Goal: Information Seeking & Learning: Check status

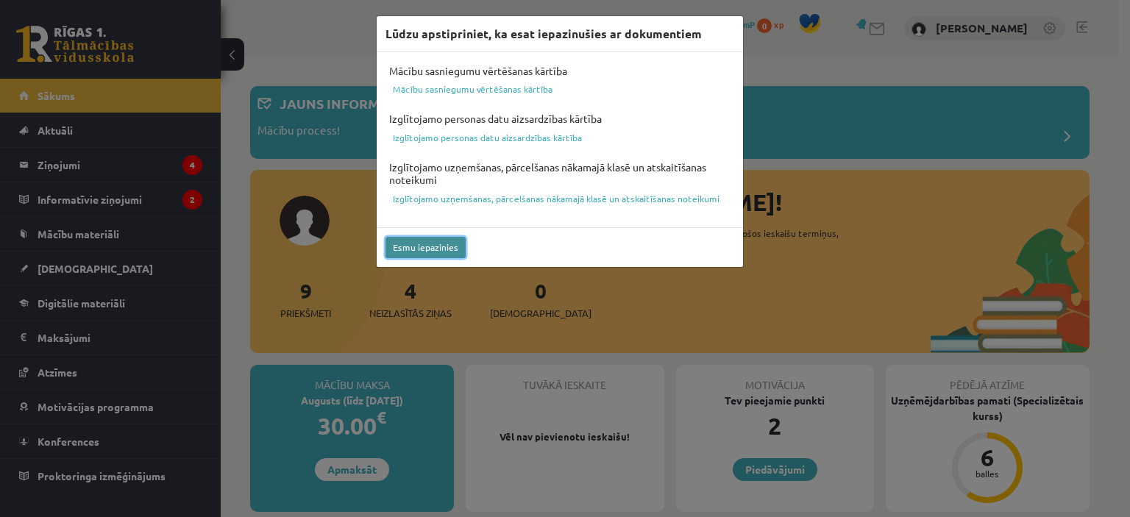
click at [433, 244] on button "Esmu iepazinies" at bounding box center [426, 247] width 80 height 21
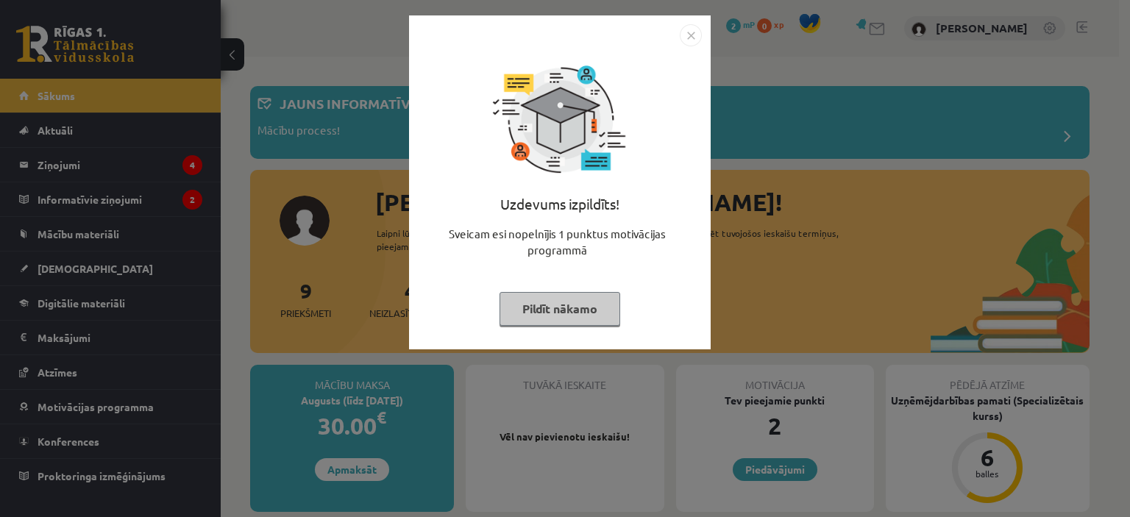
click at [564, 301] on button "Pildīt nākamo" at bounding box center [560, 309] width 121 height 34
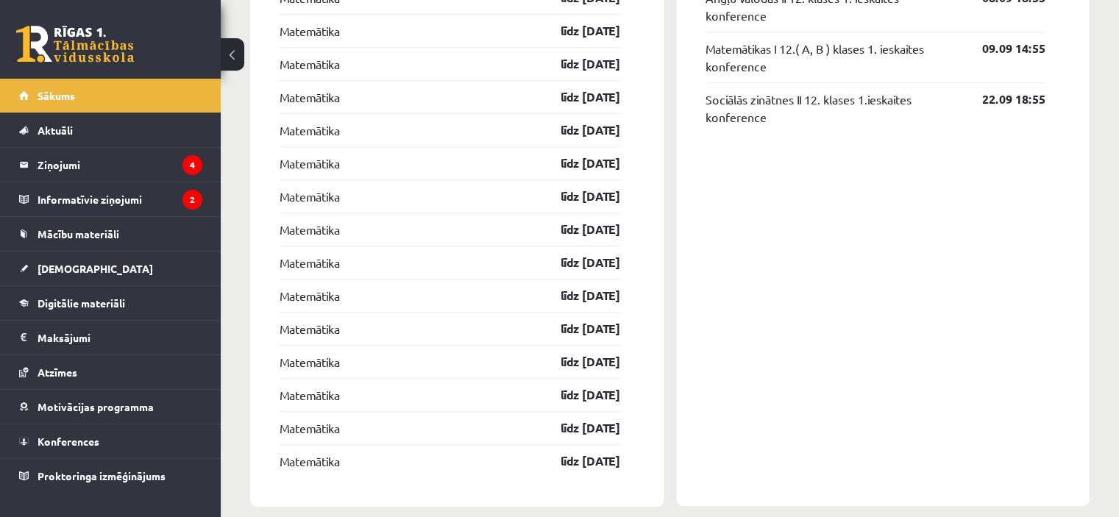
scroll to position [1399, 0]
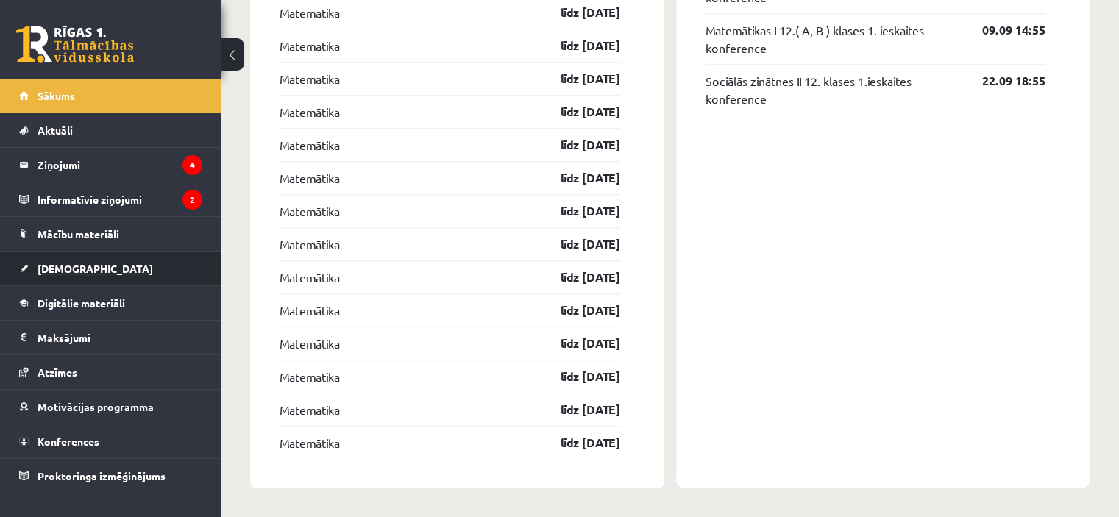
click at [62, 267] on span "[DEMOGRAPHIC_DATA]" at bounding box center [96, 268] width 116 height 13
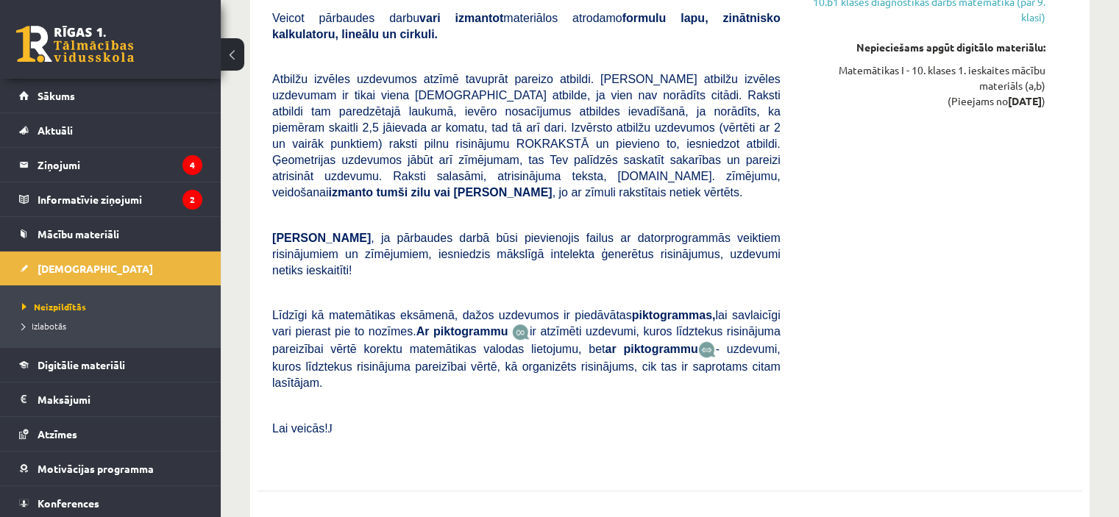
scroll to position [1324, 0]
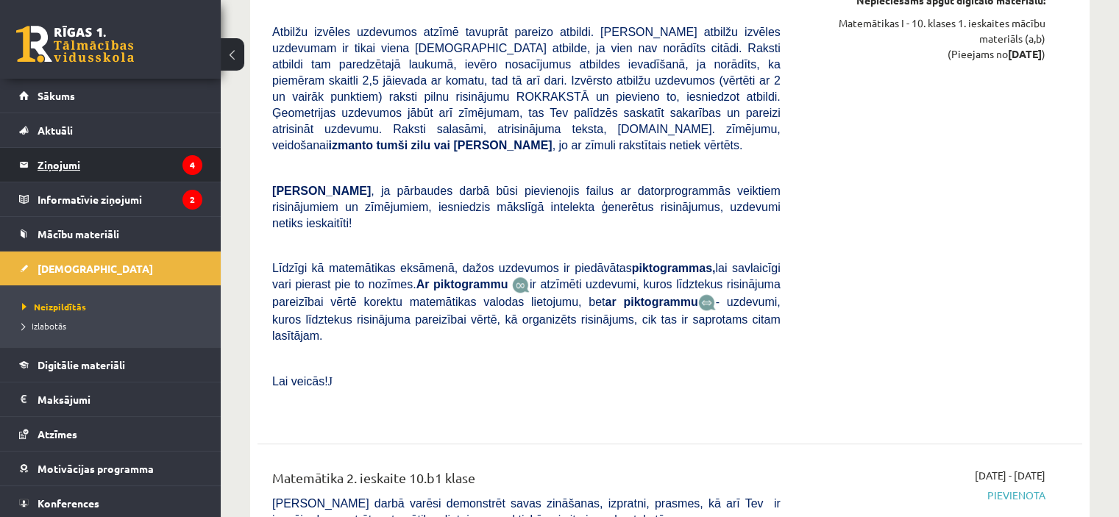
click at [59, 161] on legend "Ziņojumi 4" at bounding box center [120, 165] width 165 height 34
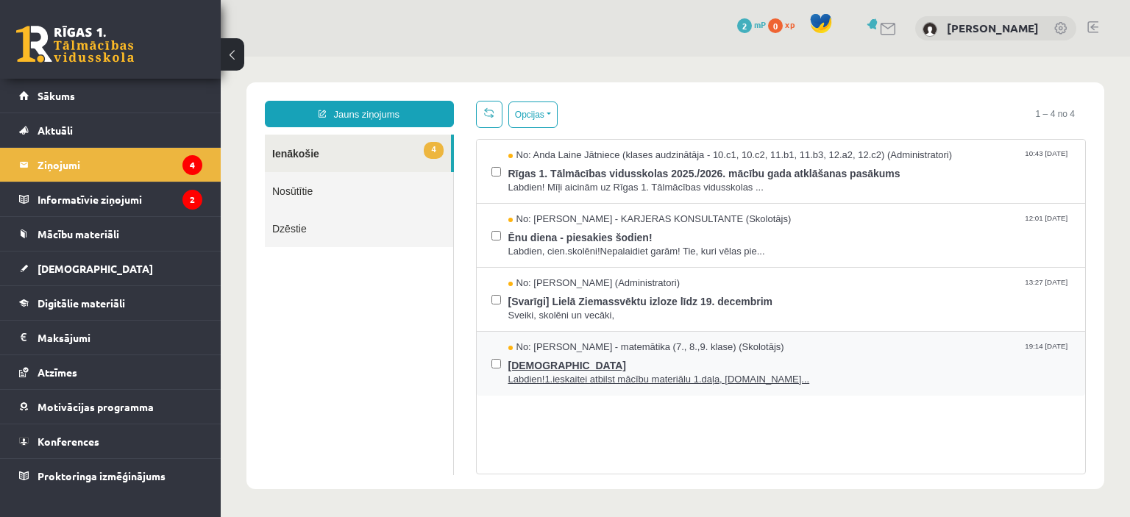
click at [542, 361] on span "[DEMOGRAPHIC_DATA]" at bounding box center [789, 364] width 563 height 18
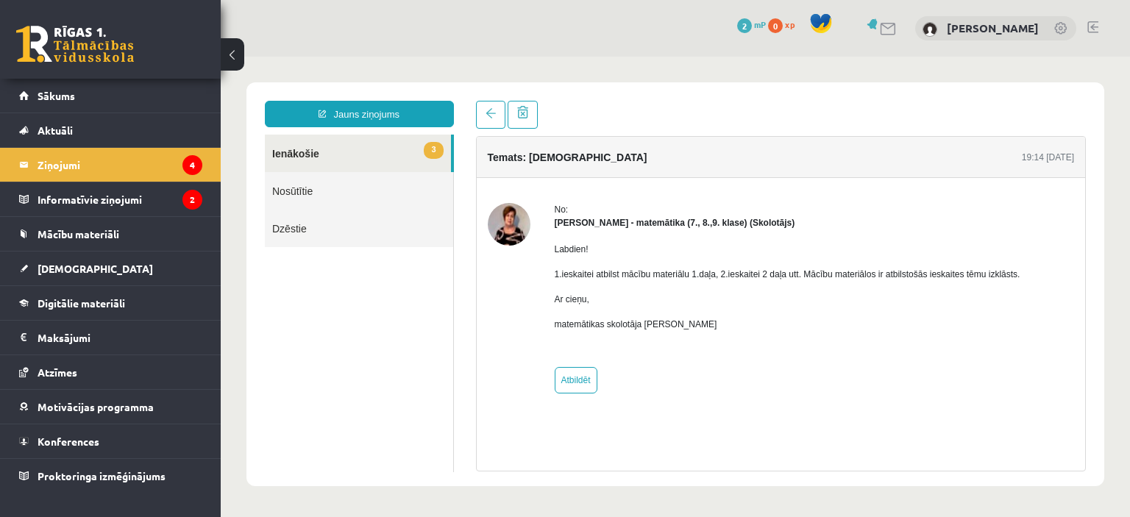
click at [358, 158] on link "3 Ienākošie" at bounding box center [358, 154] width 186 height 38
click at [311, 155] on link "3 Ienākošie" at bounding box center [358, 154] width 186 height 38
click at [947, 30] on link "[PERSON_NAME]" at bounding box center [993, 28] width 92 height 15
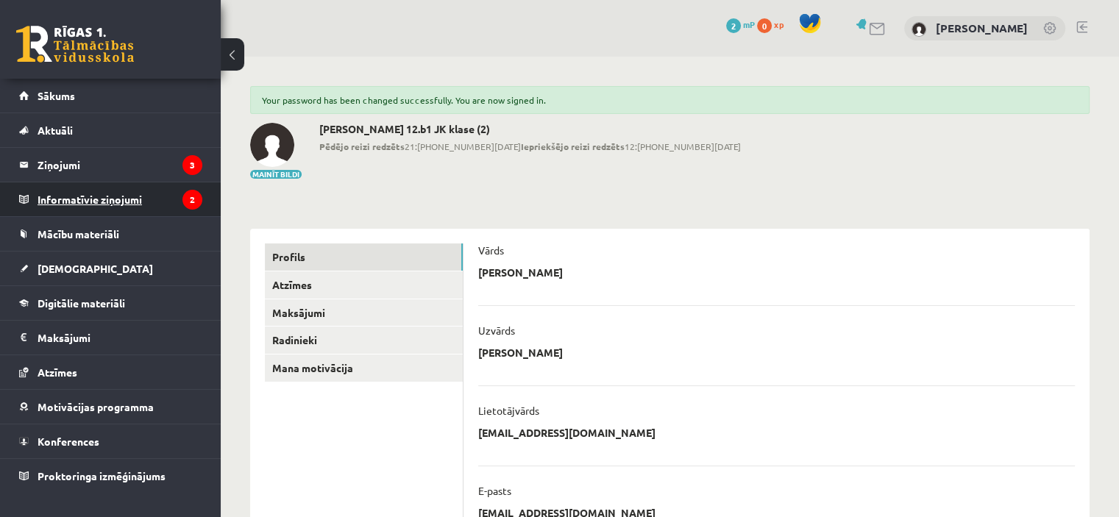
click at [85, 199] on legend "Informatīvie ziņojumi 2" at bounding box center [120, 199] width 165 height 34
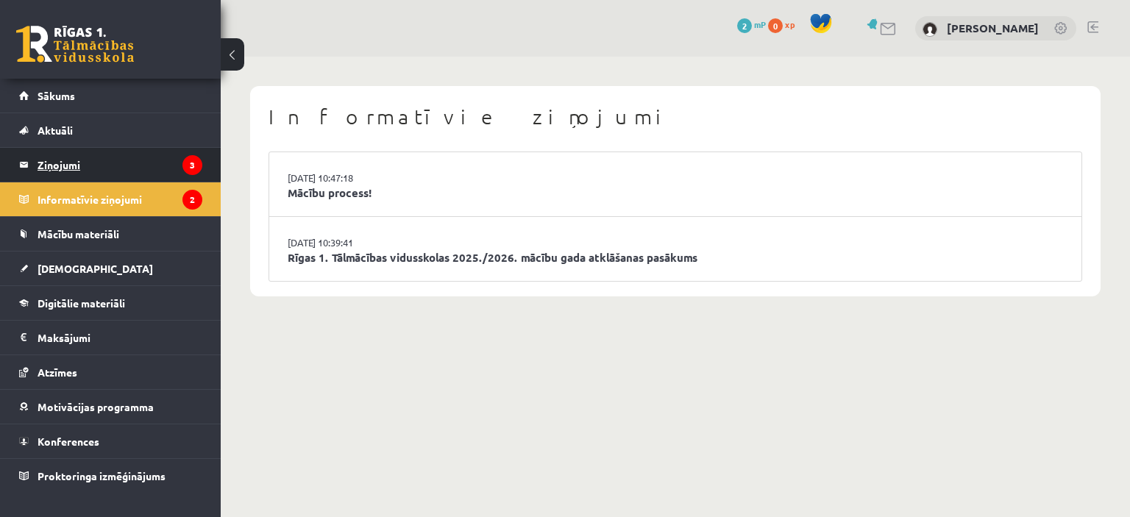
click at [68, 163] on legend "Ziņojumi 3" at bounding box center [120, 165] width 165 height 34
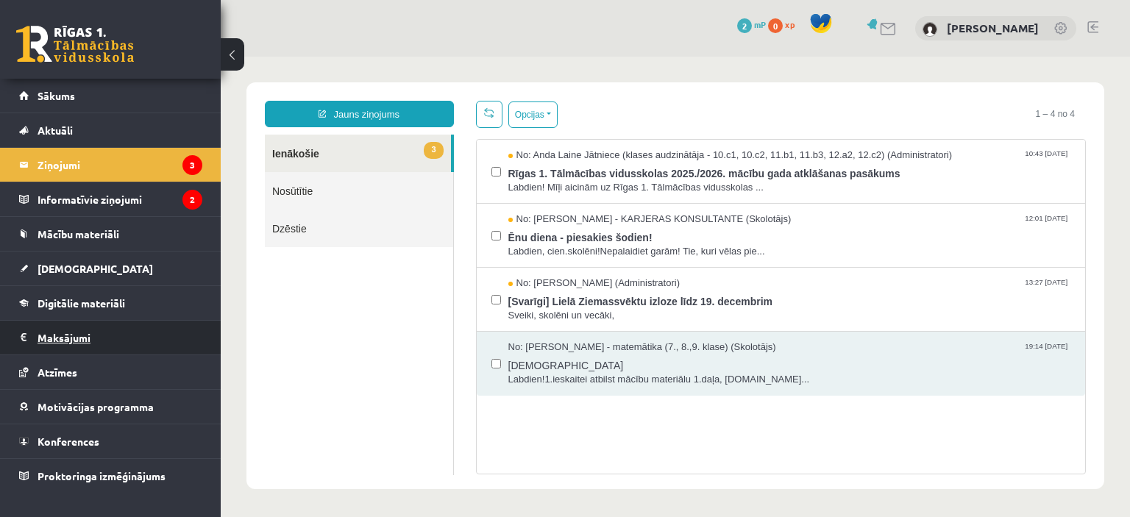
click at [72, 336] on legend "Maksājumi 0" at bounding box center [120, 338] width 165 height 34
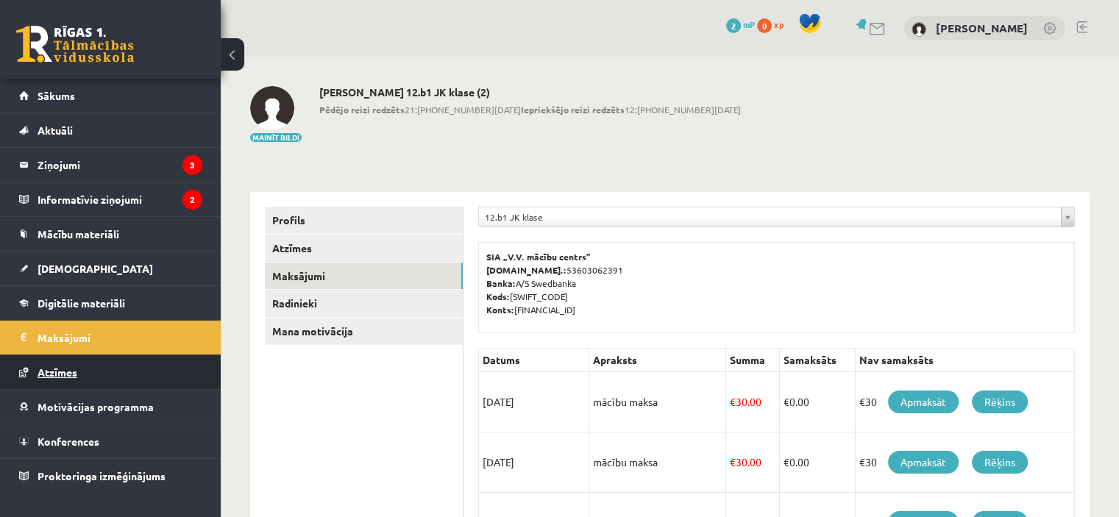
click at [60, 370] on span "Atzīmes" at bounding box center [58, 372] width 40 height 13
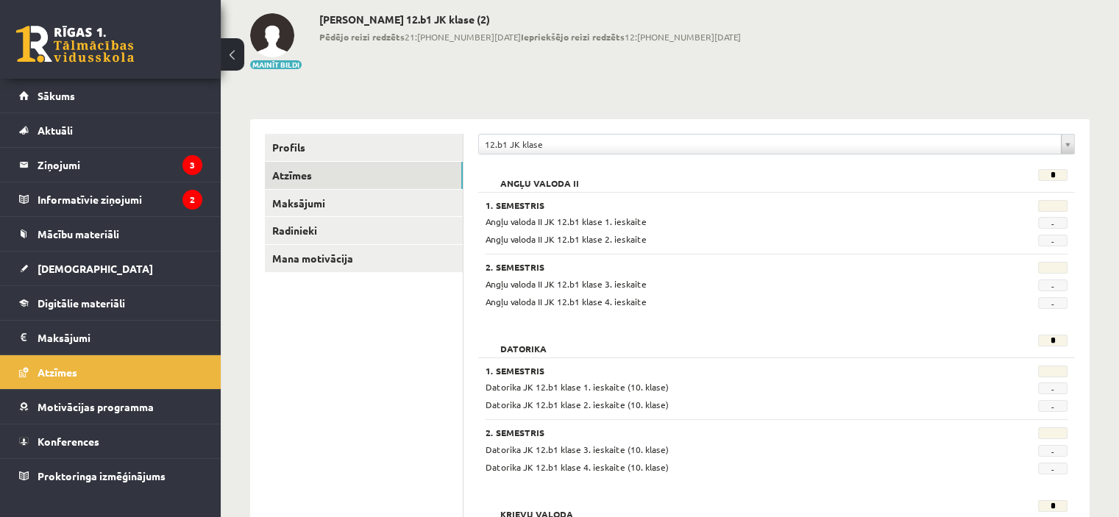
scroll to position [70, 0]
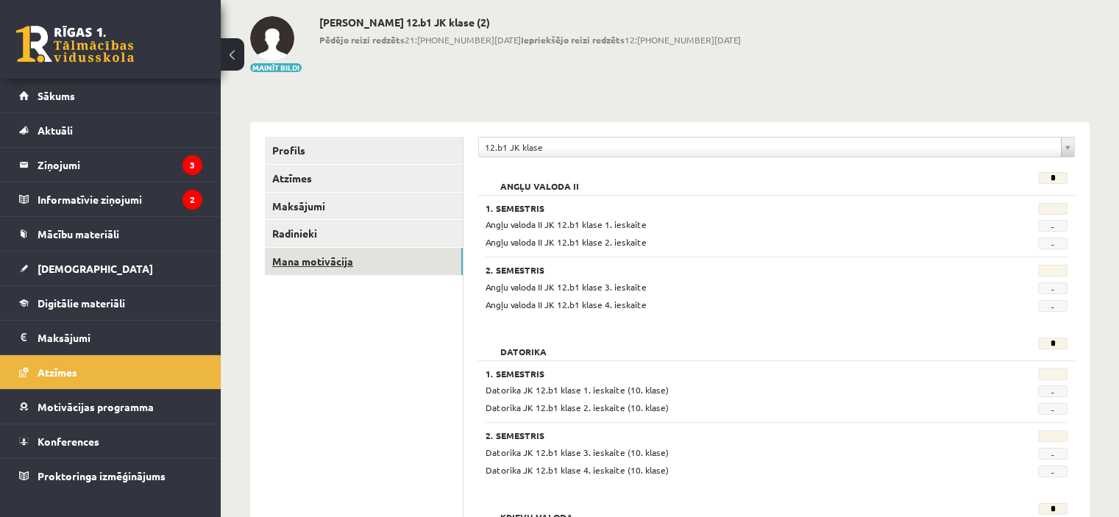
click at [322, 263] on link "Mana motivācija" at bounding box center [364, 261] width 198 height 27
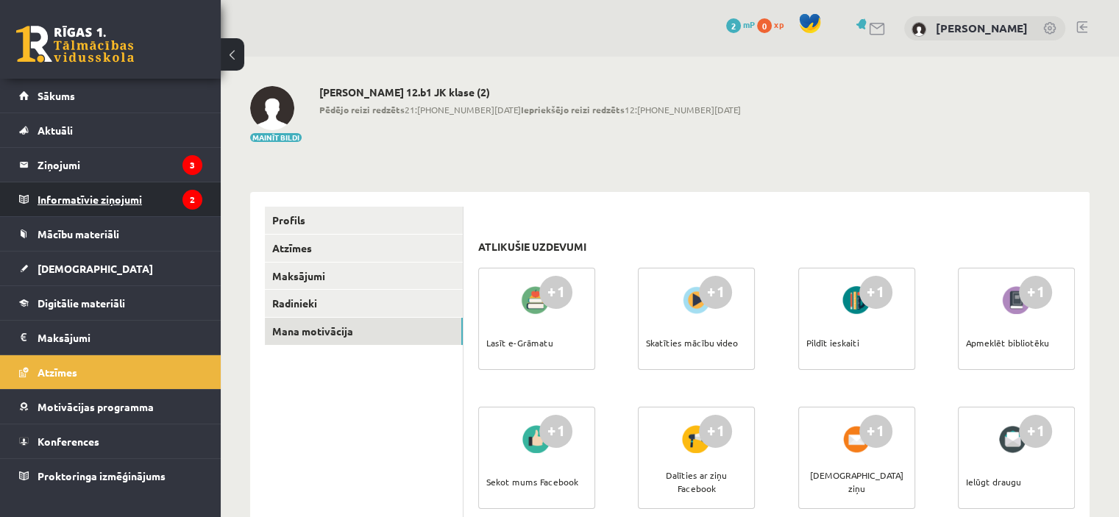
click at [71, 200] on legend "Informatīvie ziņojumi 2" at bounding box center [120, 199] width 165 height 34
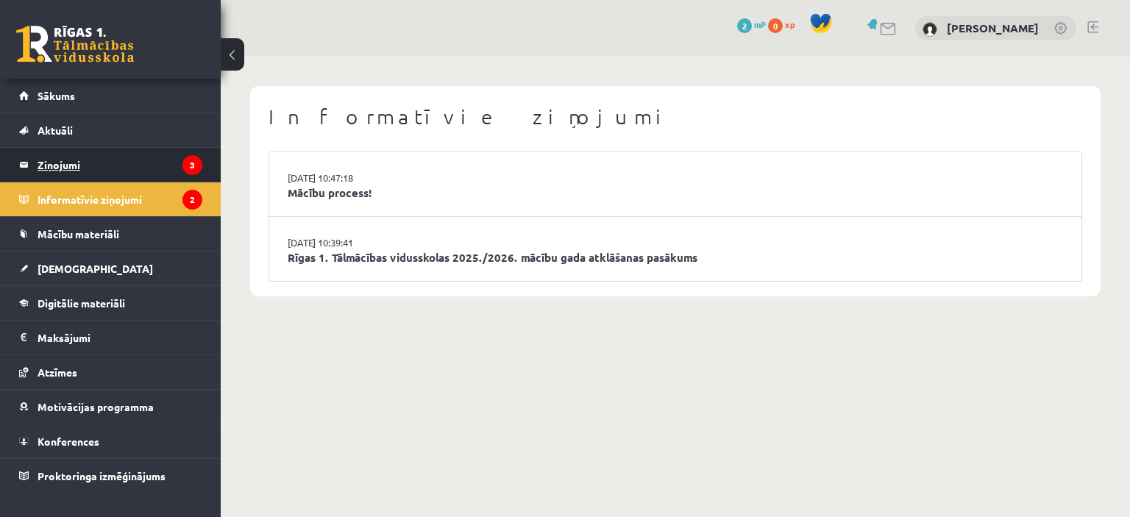
click at [68, 162] on legend "Ziņojumi 3" at bounding box center [120, 165] width 165 height 34
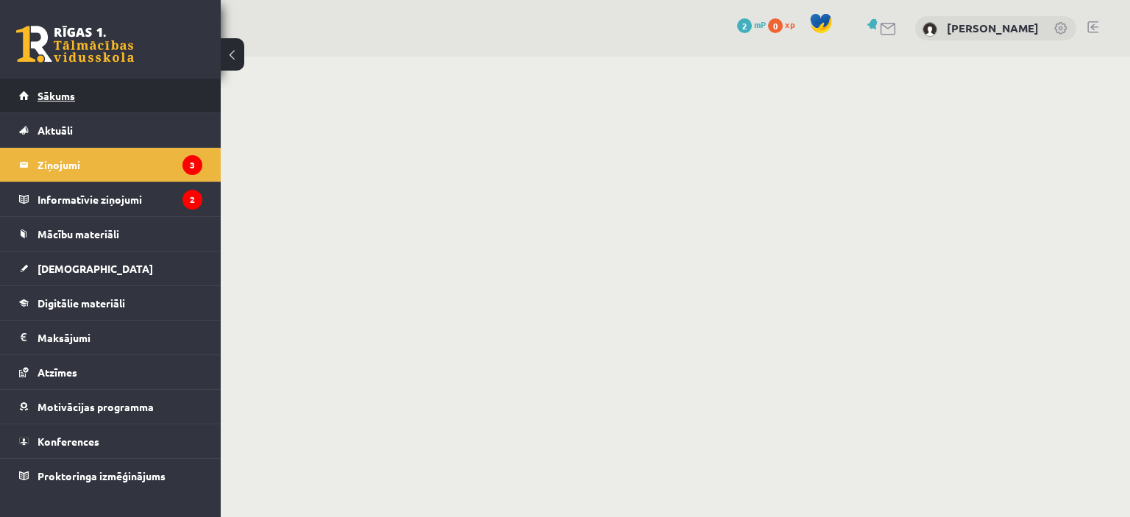
click at [65, 95] on span "Sākums" at bounding box center [57, 95] width 38 height 13
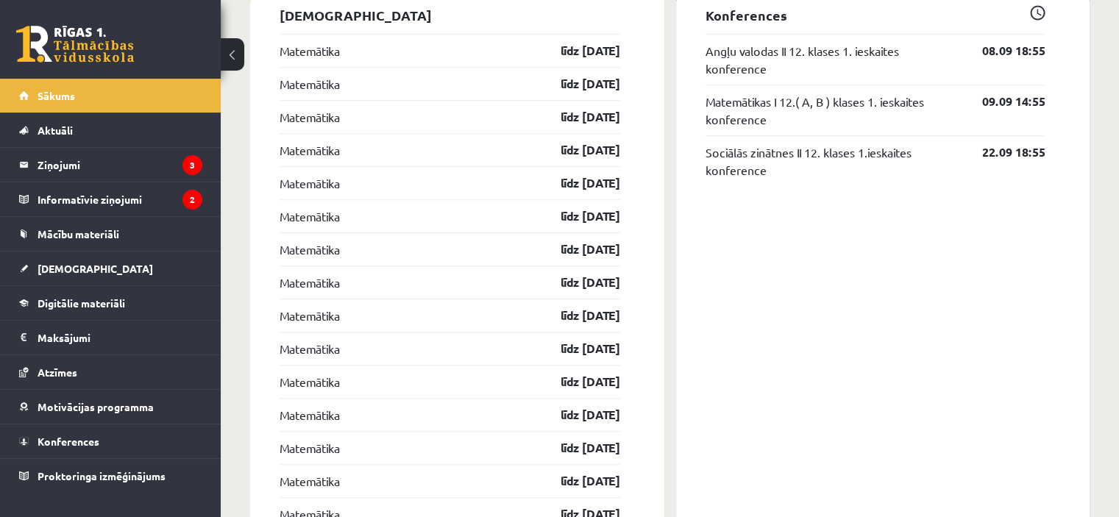
scroll to position [1325, 0]
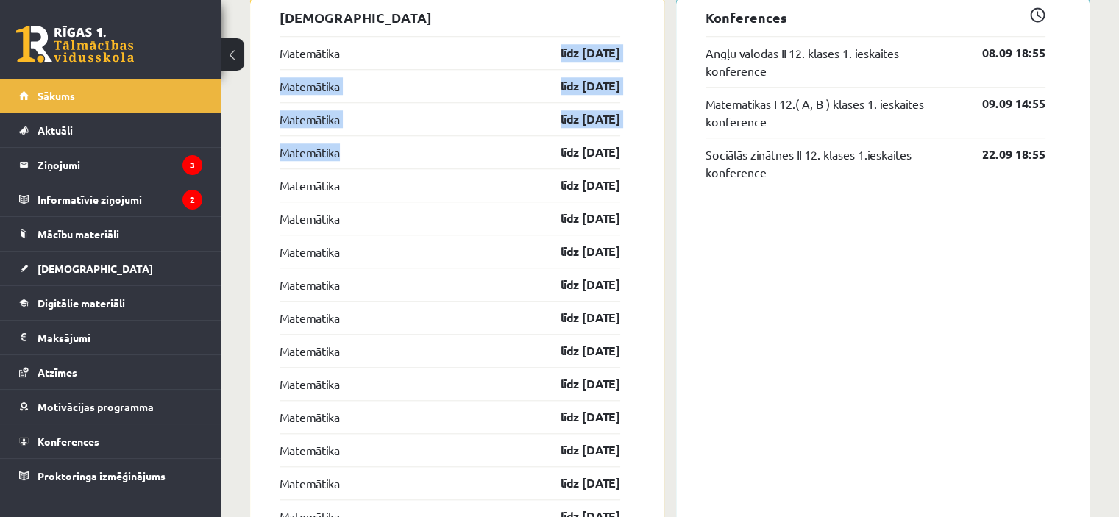
drag, startPoint x: 377, startPoint y: 49, endPoint x: 347, endPoint y: 146, distance: 101.9
click at [347, 150] on div "Ieskaites Matemātika līdz 30.09.25 Matemātika līdz 30.09.25 Matemātika līdz 31.…" at bounding box center [457, 279] width 414 height 566
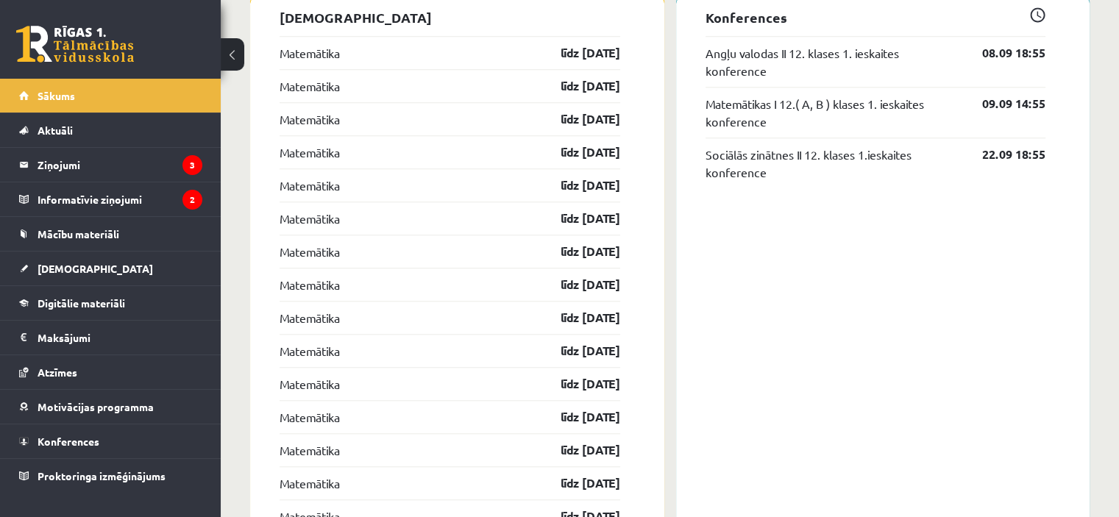
click at [401, 18] on p "[DEMOGRAPHIC_DATA]" at bounding box center [450, 17] width 341 height 20
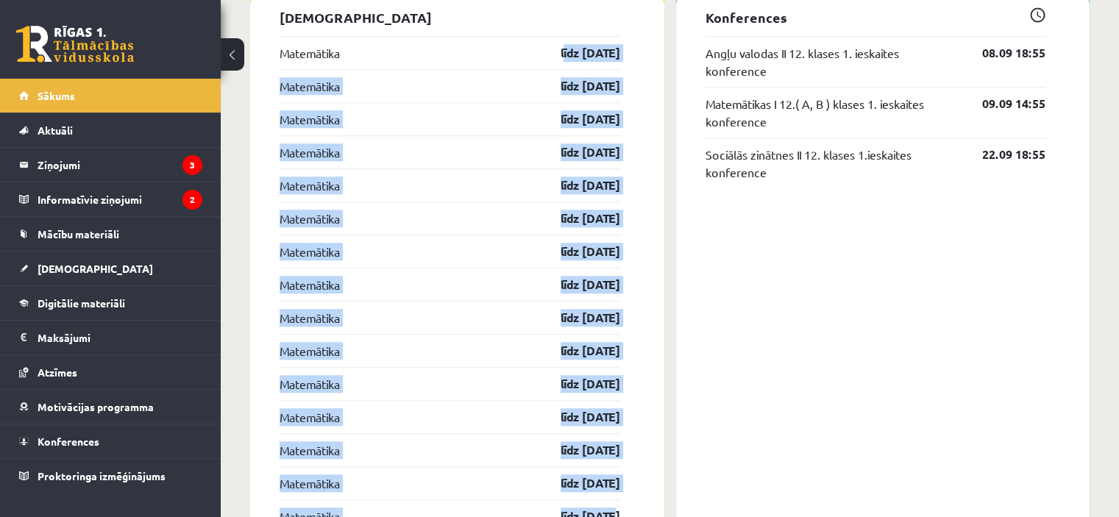
scroll to position [1399, 0]
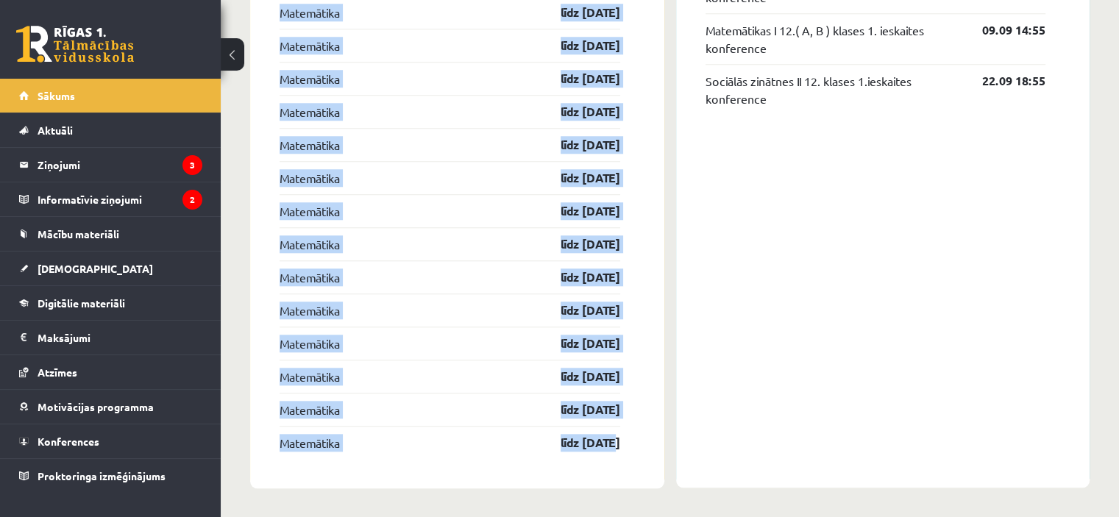
drag, startPoint x: 515, startPoint y: 52, endPoint x: 650, endPoint y: 459, distance: 428.6
click at [650, 459] on div "Ieskaites Matemātika līdz 30.09.25 Matemātika līdz 30.09.25 Matemātika līdz 31.…" at bounding box center [457, 206] width 414 height 566
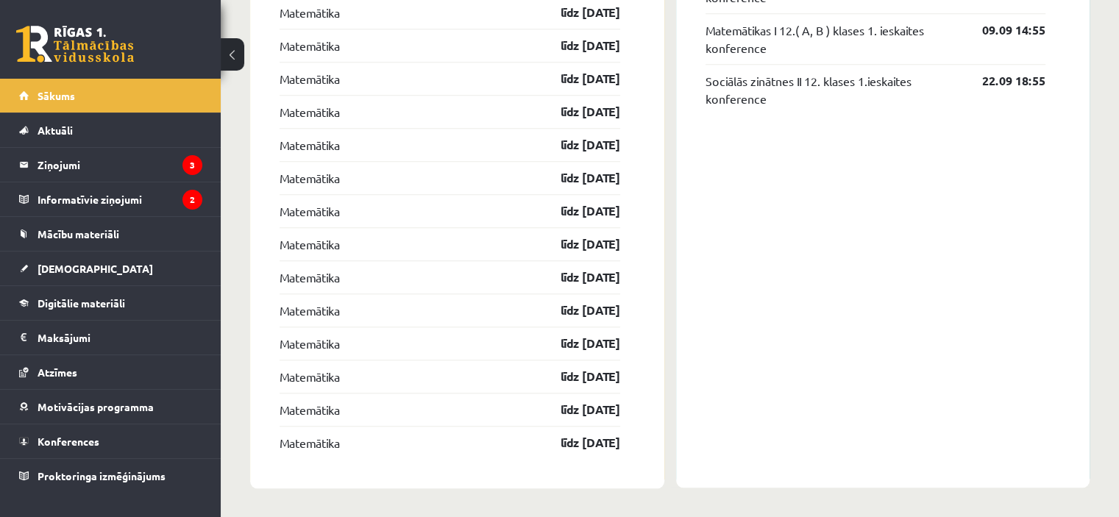
click at [695, 397] on div "Konferences Angļu valodas II 12. klases 1. ieskaites konference 08.09 18:55 Mat…" at bounding box center [883, 205] width 414 height 565
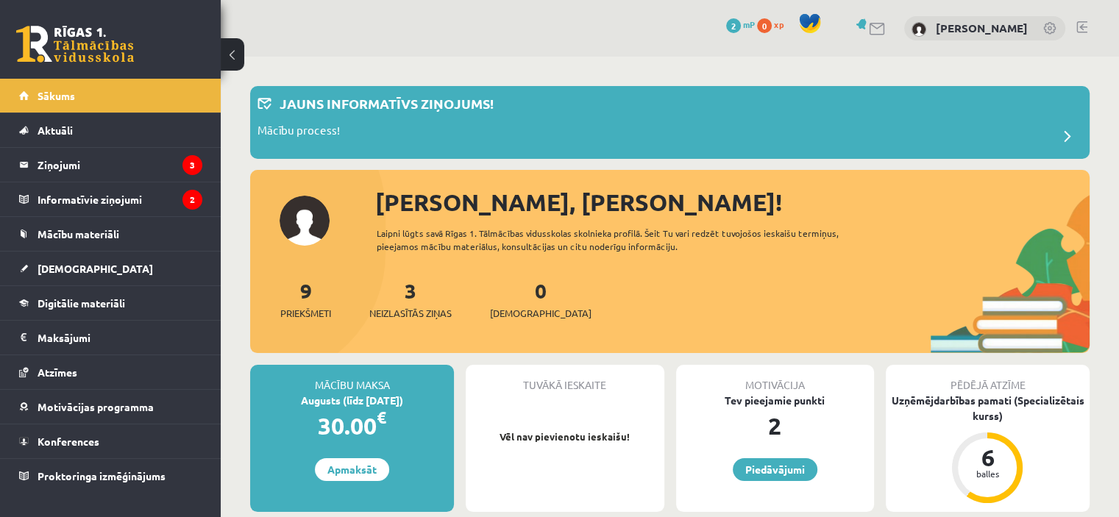
scroll to position [0, 0]
